Goal: Transaction & Acquisition: Purchase product/service

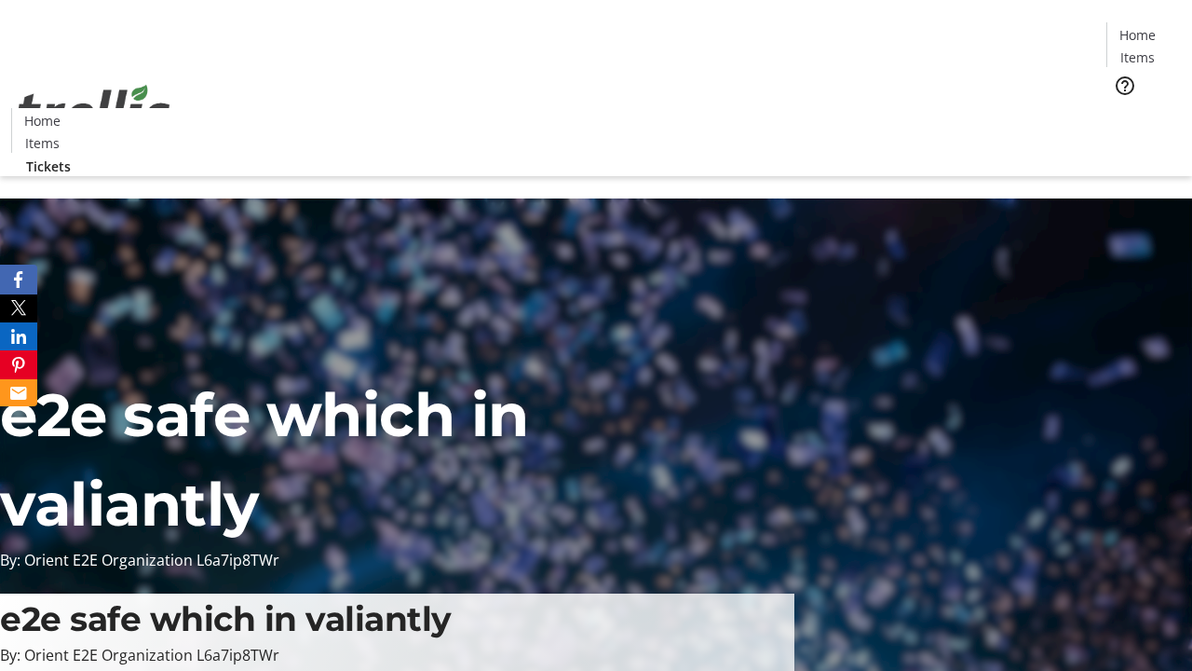
click at [1121, 108] on span "Tickets" at bounding box center [1143, 118] width 45 height 20
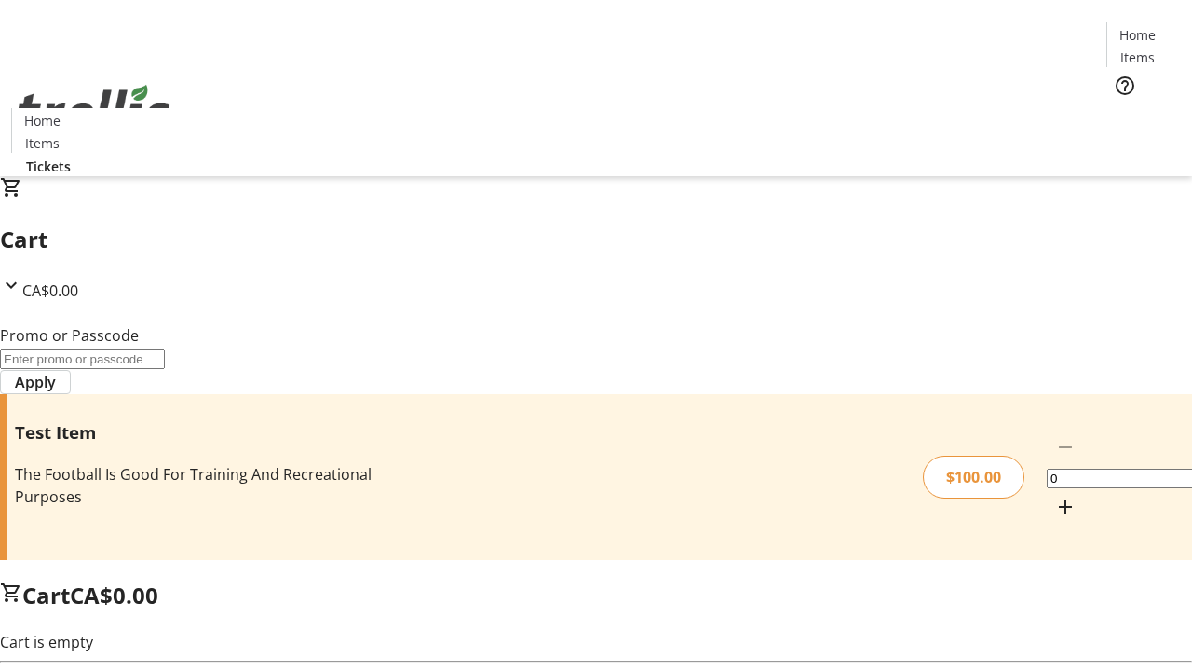
click at [1054, 495] on mat-icon "Increment by one" at bounding box center [1065, 506] width 22 height 22
type input "1"
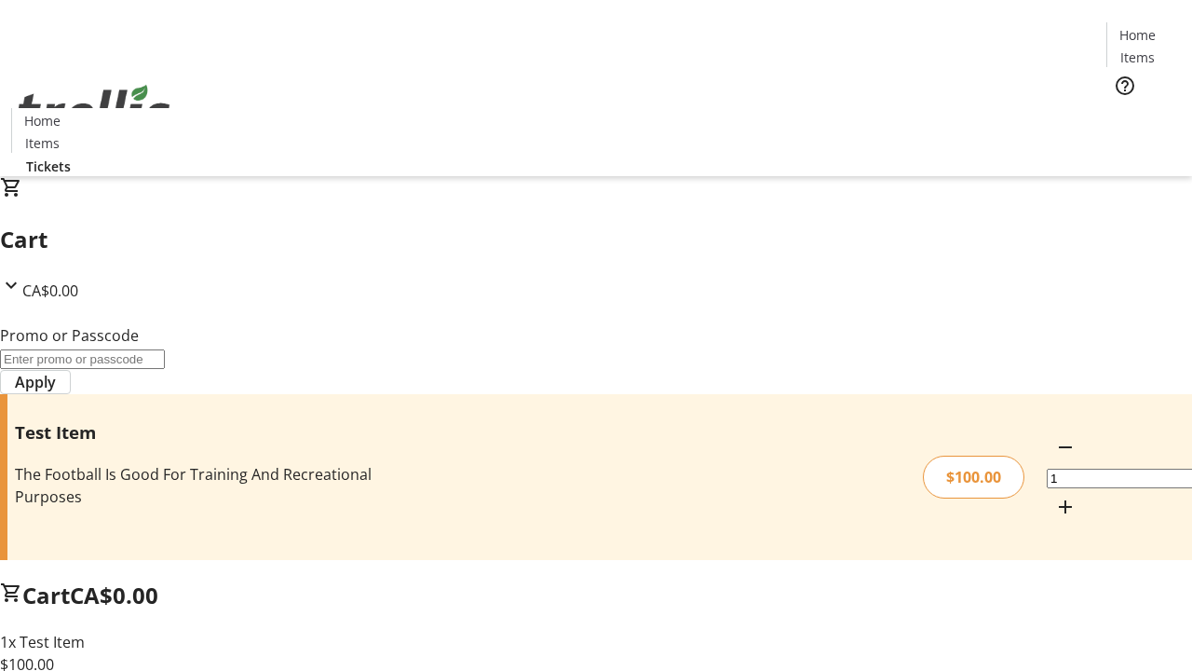
type input "PERCENT"
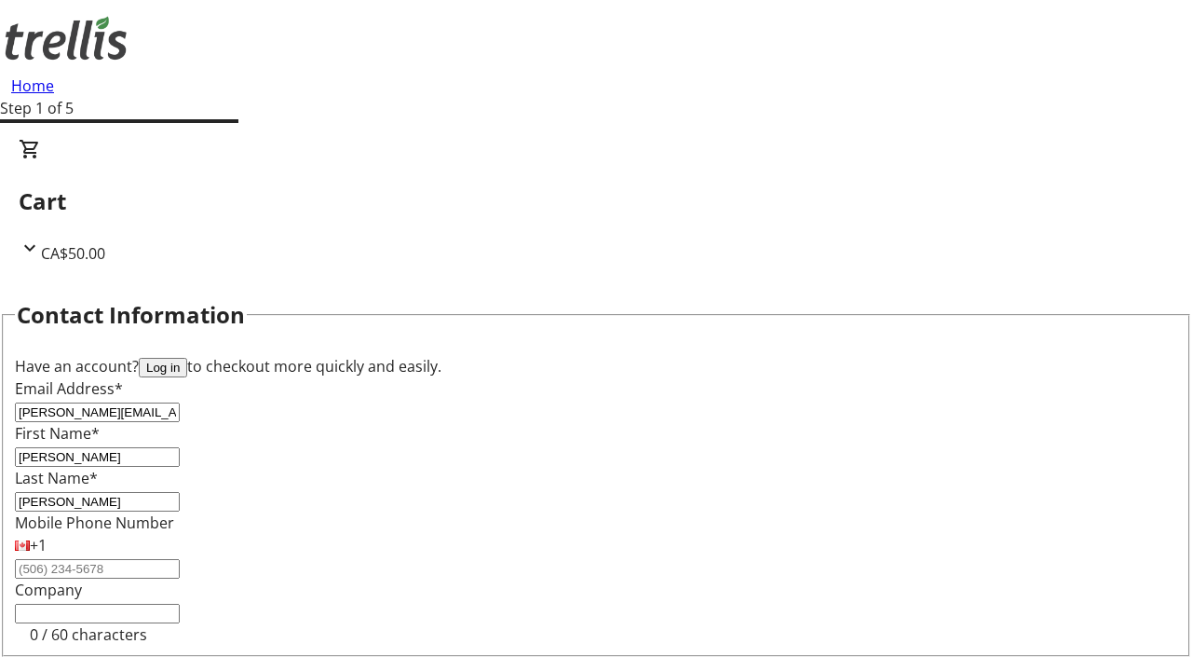
type input "[PERSON_NAME]"
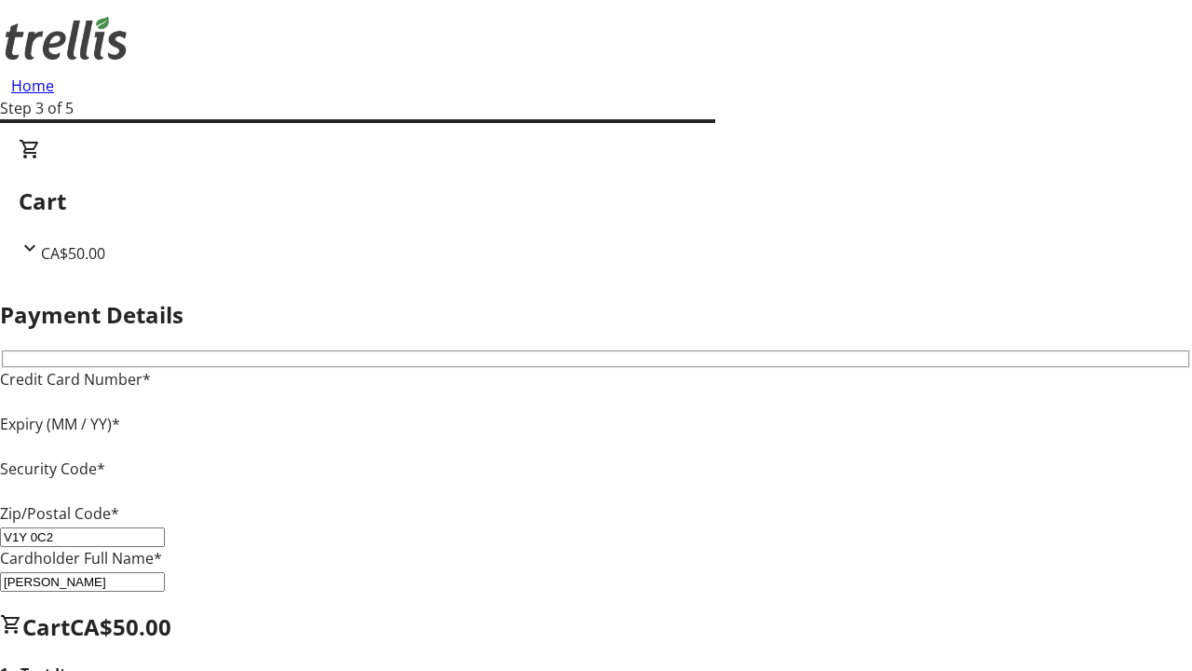
type input "V1Y 0C2"
